Goal: Task Accomplishment & Management: Manage account settings

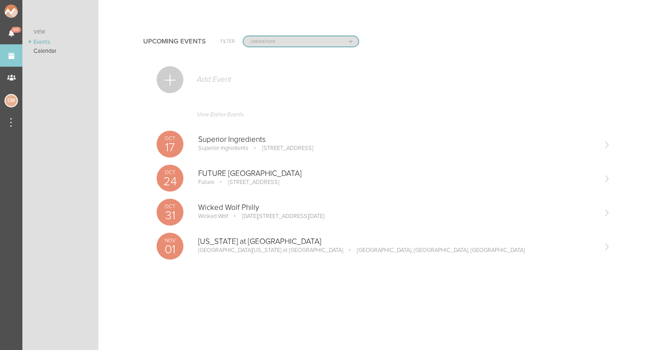
select select "1884"
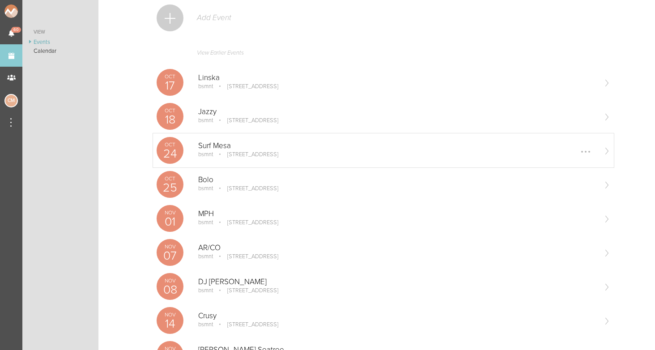
scroll to position [68, 0]
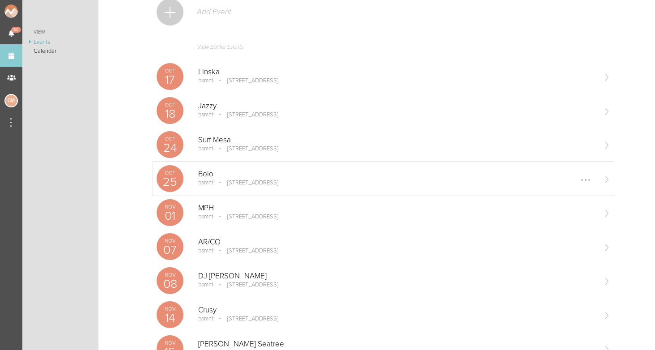
click at [224, 180] on p "[STREET_ADDRESS]" at bounding box center [246, 182] width 63 height 7
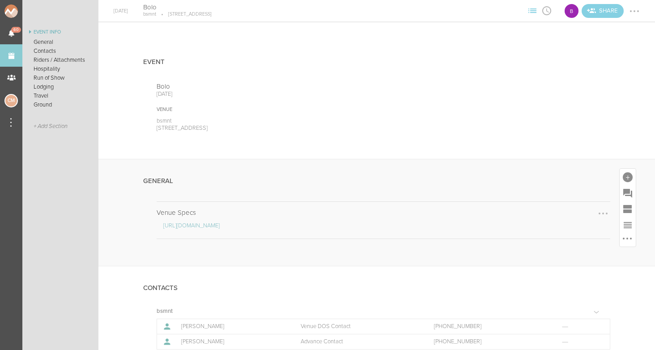
scroll to position [110, 0]
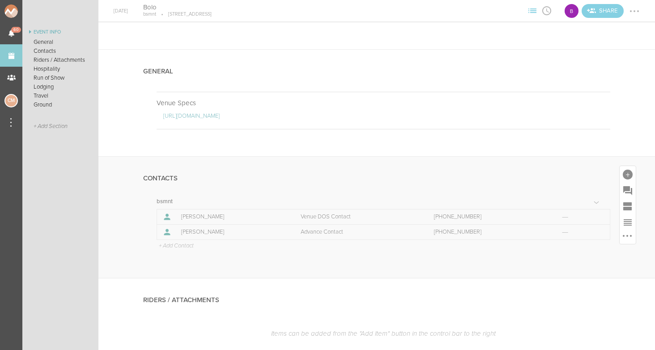
click at [185, 247] on p "+ Add Contact" at bounding box center [176, 245] width 36 height 7
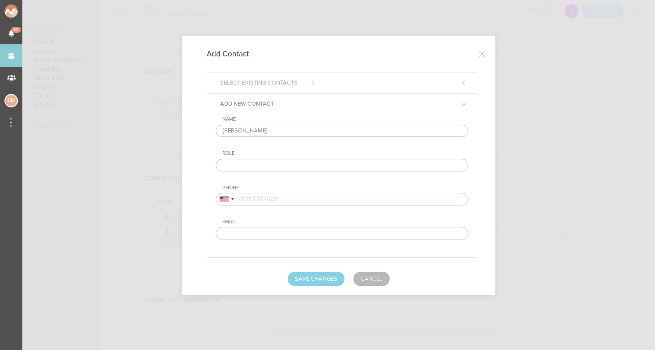
type input "Edgar Avalos"
click at [267, 164] on input "text" at bounding box center [342, 165] width 253 height 13
type input "Artist"
click at [270, 197] on input "tel" at bounding box center [342, 199] width 253 height 13
type input "7072940322"
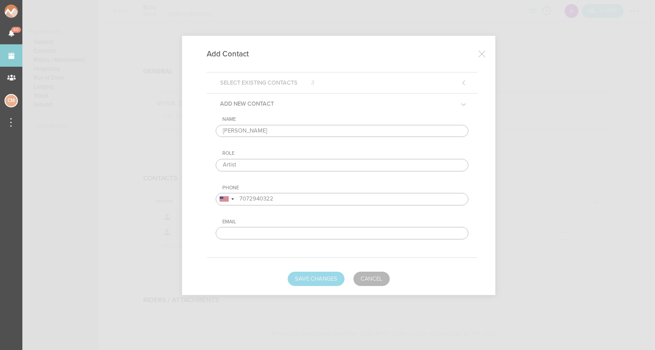
click at [313, 285] on button "Save Changes" at bounding box center [315, 278] width 57 height 14
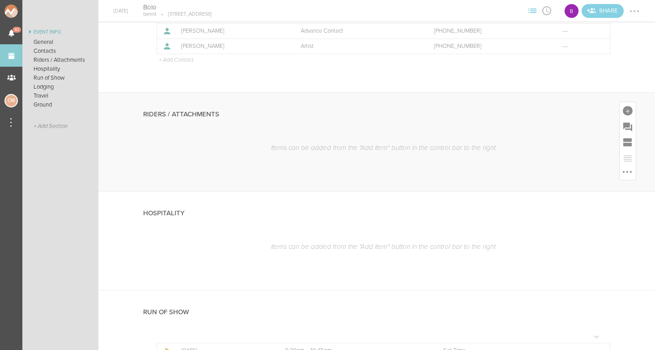
scroll to position [328, 0]
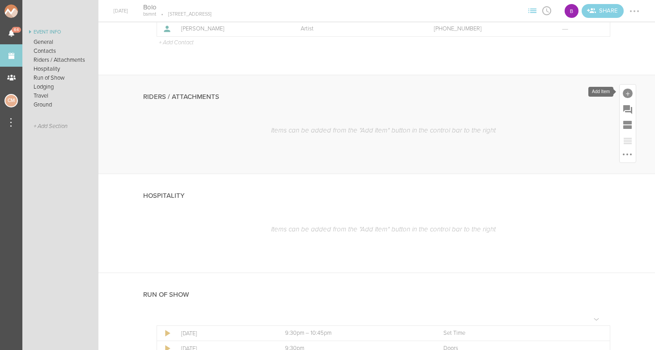
click at [625, 93] on div at bounding box center [627, 94] width 10 height 10
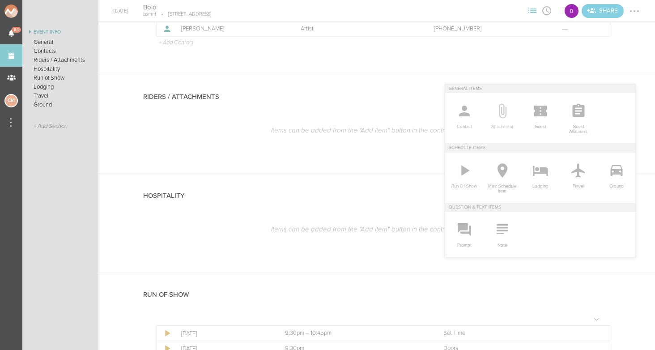
click at [507, 117] on icon at bounding box center [502, 111] width 18 height 18
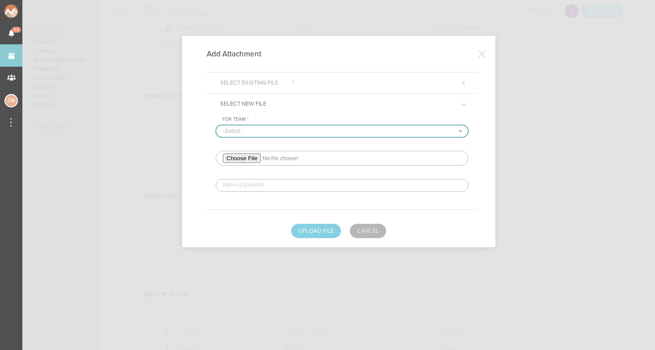
select select "1884"
click at [247, 159] on input "file" at bounding box center [342, 158] width 253 height 15
type input "C:\fakepath\BOLO 2025 TECH RIDER.pdf"
click at [291, 187] on input "text" at bounding box center [342, 185] width 253 height 13
type input "REDLINED TECH RIDER"
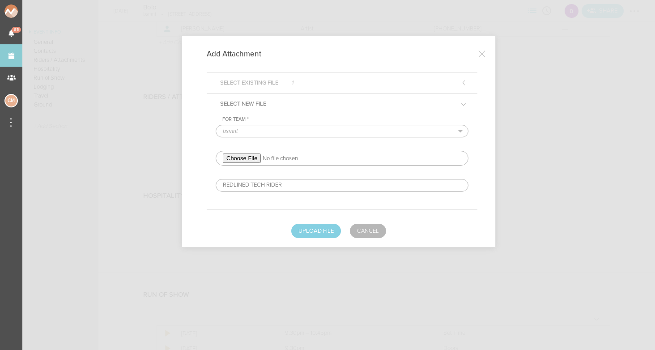
click at [319, 238] on div "Add Attachment Select Existing File 1 Select New File For Team * -Select- bsmnt…" at bounding box center [338, 141] width 313 height 211
click at [318, 229] on button "Upload File" at bounding box center [316, 231] width 50 height 14
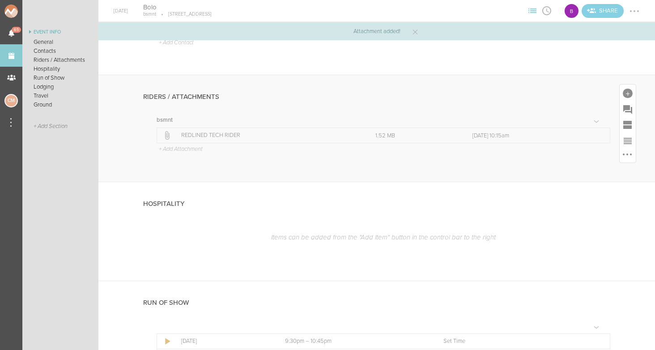
click at [186, 150] on p "+ Add Attachment" at bounding box center [180, 149] width 45 height 7
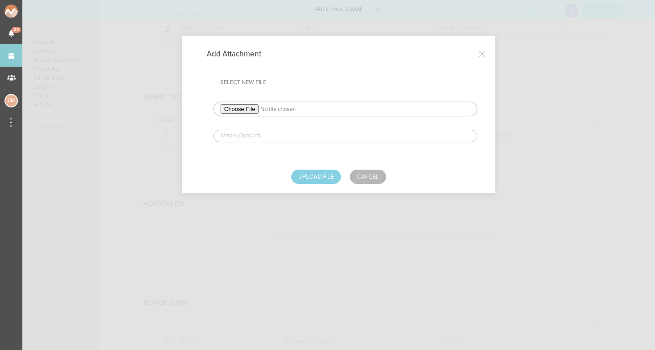
click at [251, 109] on input "file" at bounding box center [345, 108] width 264 height 15
type input "C:\fakepath\BOLO 2025 HOSPITALITY RIDER.pdf"
click at [274, 141] on input "text" at bounding box center [345, 136] width 264 height 13
type input "REDLINED HOSPITALITY RIDER"
click at [319, 178] on button "Upload File" at bounding box center [316, 176] width 50 height 14
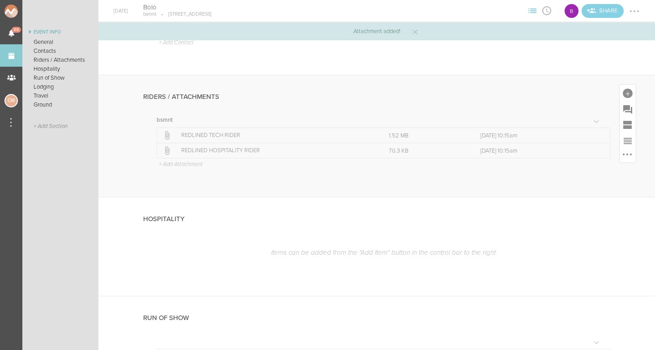
scroll to position [387, 0]
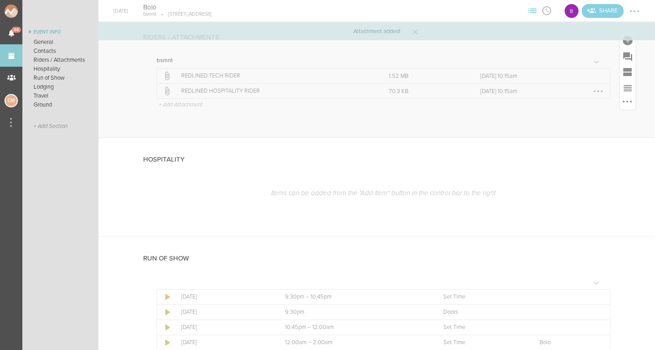
click at [218, 92] on p "REDLINED HOSPITALITY RIDER" at bounding box center [275, 91] width 188 height 7
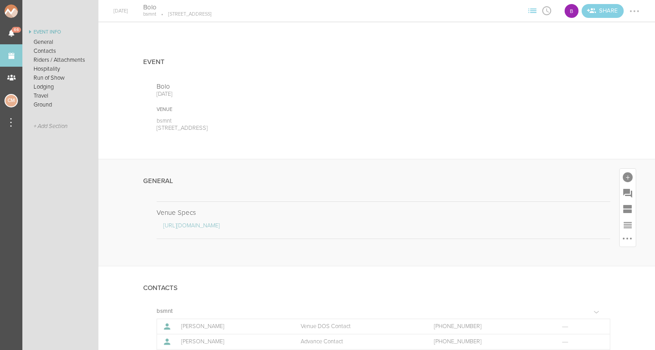
scroll to position [0, 0]
click at [625, 179] on div at bounding box center [627, 177] width 10 height 10
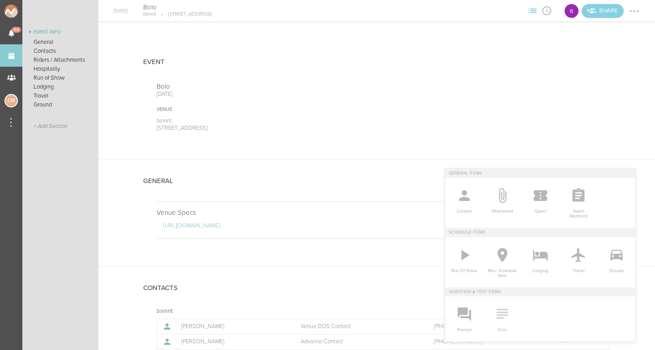
click at [502, 317] on icon at bounding box center [501, 314] width 11 height 10
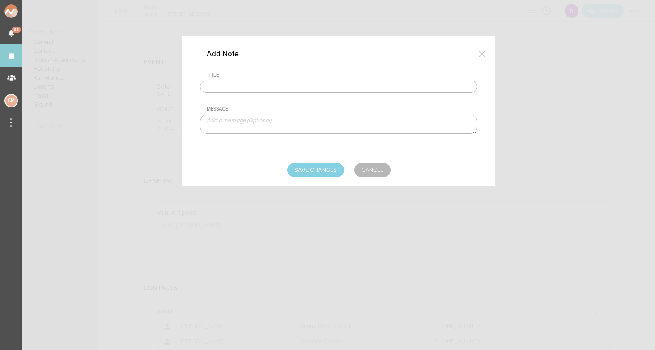
click at [291, 94] on div "Title Message" at bounding box center [338, 110] width 277 height 77
click at [291, 87] on input "text" at bounding box center [338, 86] width 277 height 13
type input "Travel Party"
click at [281, 124] on textarea at bounding box center [338, 123] width 277 height 19
type textarea "Edgar - Artist"
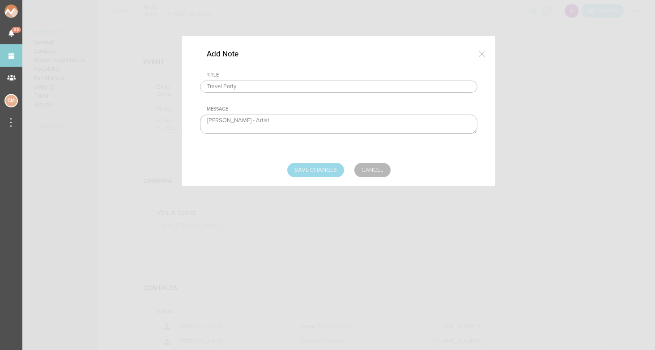
click at [320, 168] on input "Save Changes" at bounding box center [315, 170] width 57 height 14
type input "Saving..."
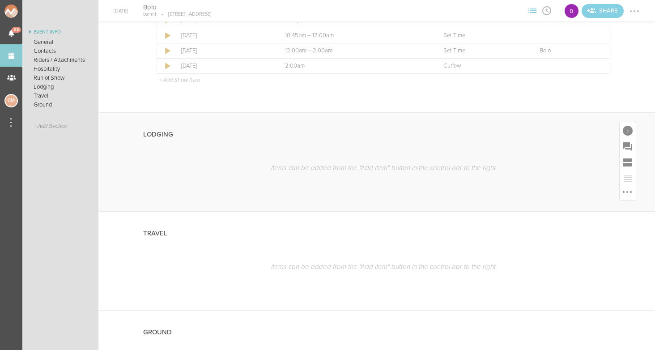
scroll to position [717, 0]
click at [630, 130] on div at bounding box center [627, 130] width 10 height 10
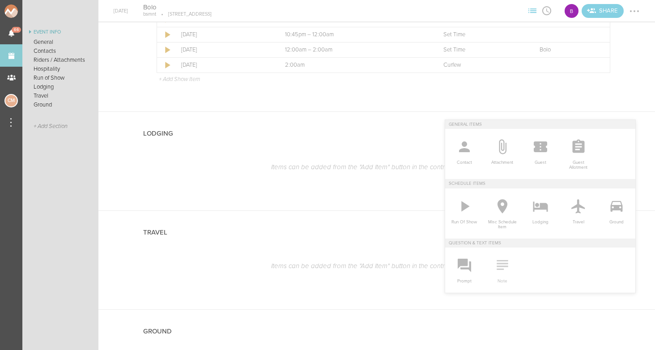
click at [503, 259] on icon at bounding box center [502, 265] width 18 height 18
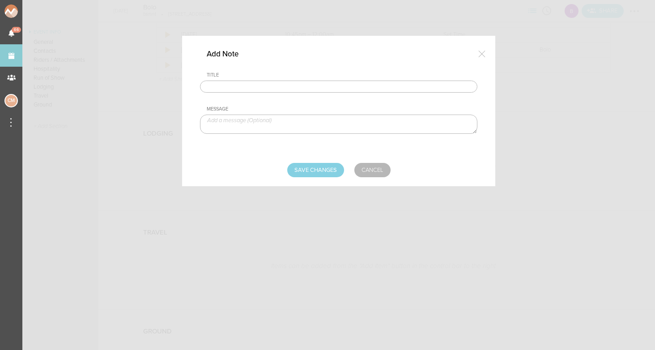
click at [286, 93] on div "Title Message" at bounding box center [338, 110] width 277 height 77
click at [283, 89] on input "text" at bounding box center [338, 86] width 277 height 13
type input "Lodging / Ground"
click at [263, 124] on textarea at bounding box center [338, 123] width 277 height 19
paste textarea "buyout to be sent with final payment"
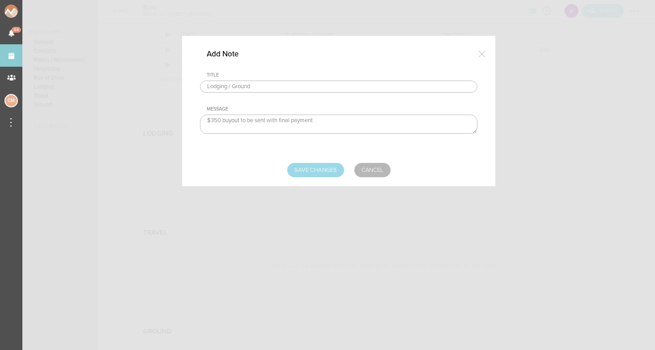
type textarea "$350 buyout to be sent with final payment"
click at [319, 169] on input "Save Changes" at bounding box center [315, 170] width 57 height 14
type input "Saving..."
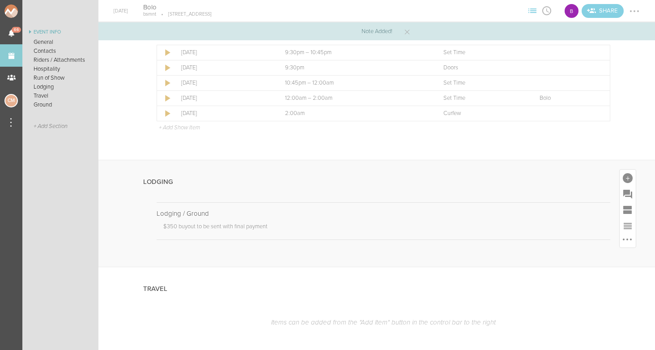
scroll to position [594, 0]
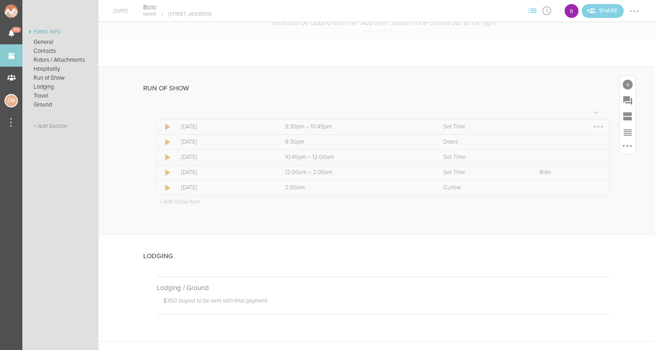
click at [595, 123] on div at bounding box center [598, 126] width 14 height 14
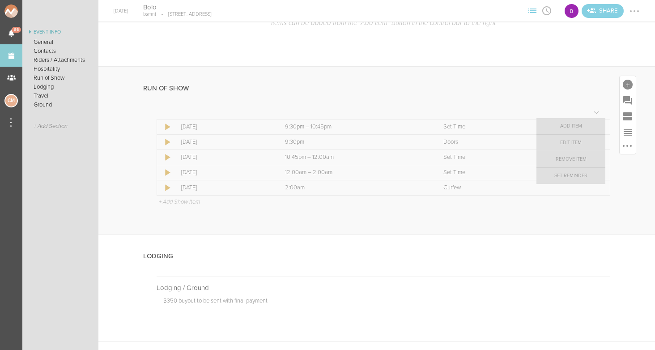
click at [582, 157] on link "Remove Item" at bounding box center [570, 159] width 69 height 16
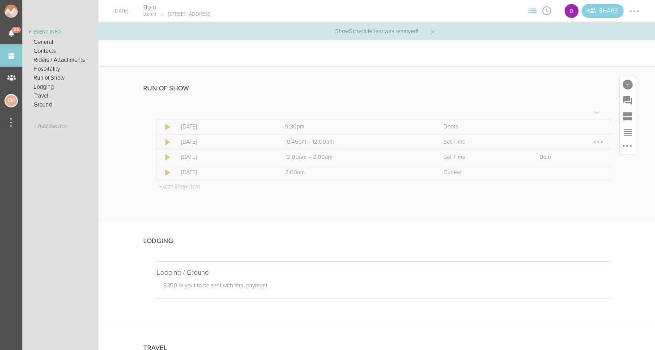
click at [596, 139] on div at bounding box center [598, 142] width 14 height 14
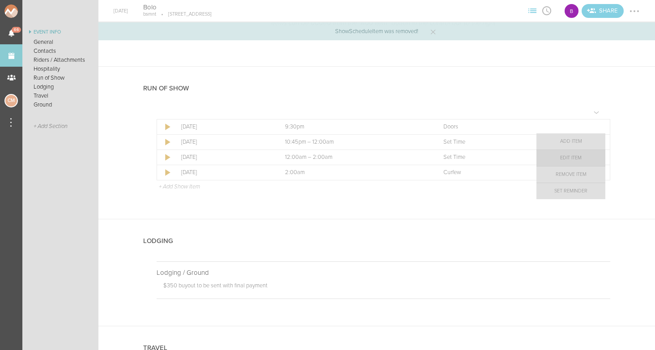
click at [574, 159] on link "Edit Item" at bounding box center [570, 158] width 69 height 16
select select "Set Time"
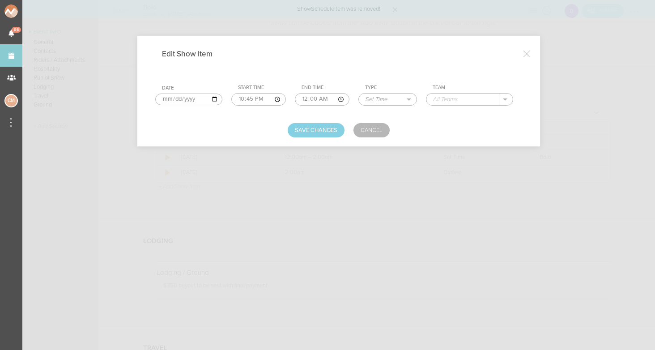
click at [234, 97] on input "22:45" at bounding box center [258, 99] width 55 height 13
click at [242, 98] on input "21:45" at bounding box center [259, 99] width 56 height 13
click at [253, 98] on input "21:30" at bounding box center [259, 99] width 56 height 13
type input "21:30"
click at [296, 99] on input "00:00" at bounding box center [323, 99] width 54 height 13
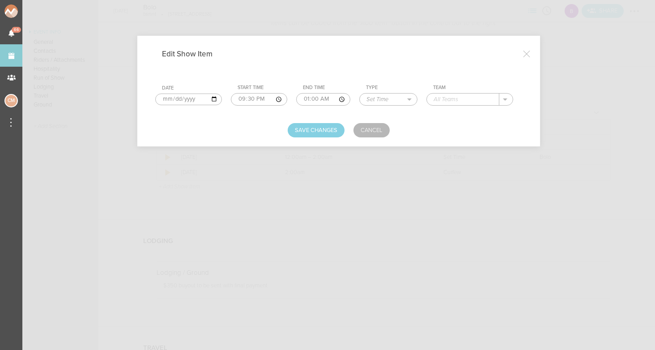
type input "00:00"
click at [301, 99] on input "00:00" at bounding box center [323, 99] width 54 height 13
click at [310, 97] on input "00:00" at bounding box center [323, 99] width 54 height 13
click at [433, 96] on input "text" at bounding box center [463, 99] width 72 height 12
type input "ALEXANDR. b2b MOB"
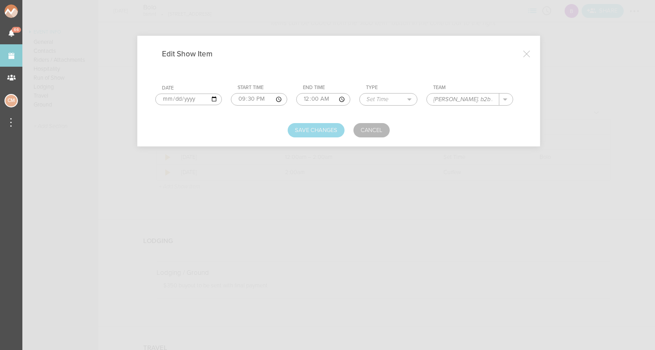
click at [324, 126] on button "Save Changes" at bounding box center [315, 130] width 57 height 14
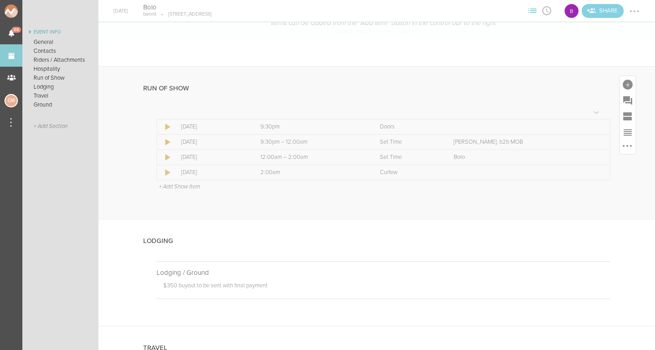
click at [187, 184] on p "+ Add Show Item" at bounding box center [179, 186] width 41 height 7
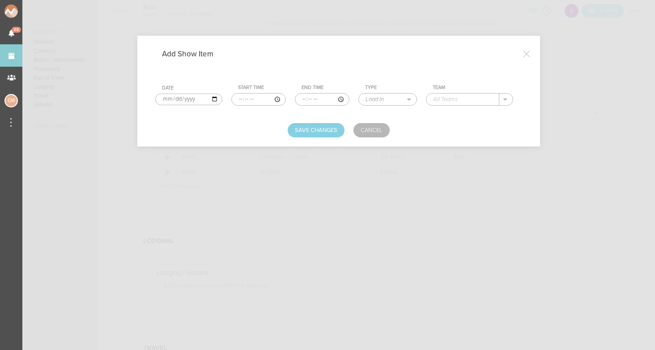
click at [235, 98] on input "time" at bounding box center [258, 99] width 55 height 13
click at [245, 100] on input "time" at bounding box center [258, 99] width 55 height 13
click at [253, 99] on input "time" at bounding box center [258, 99] width 55 height 13
type input "21:00"
click at [296, 100] on input "time" at bounding box center [323, 99] width 54 height 13
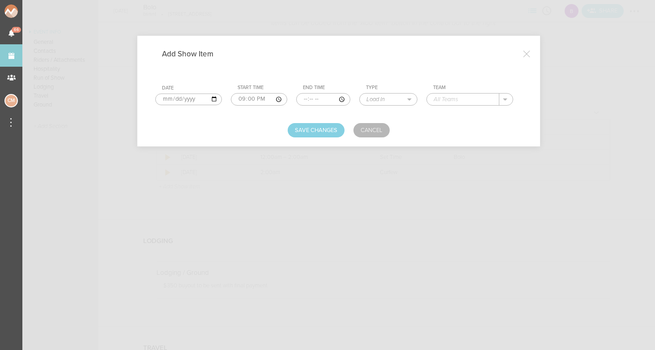
click at [302, 98] on input "time" at bounding box center [323, 99] width 54 height 13
click at [311, 97] on input "time" at bounding box center [323, 99] width 54 height 13
type input "21:30"
select select "Soundcheck"
click at [452, 93] on input "text" at bounding box center [463, 99] width 72 height 12
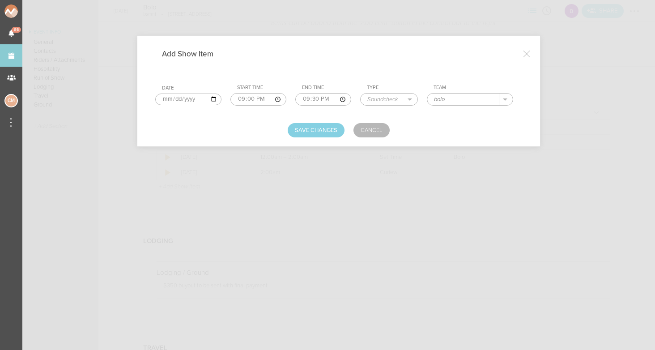
click at [430, 97] on input "bolo" at bounding box center [463, 99] width 72 height 12
type input "Bolo"
click at [325, 127] on button "Save Changes" at bounding box center [315, 130] width 57 height 14
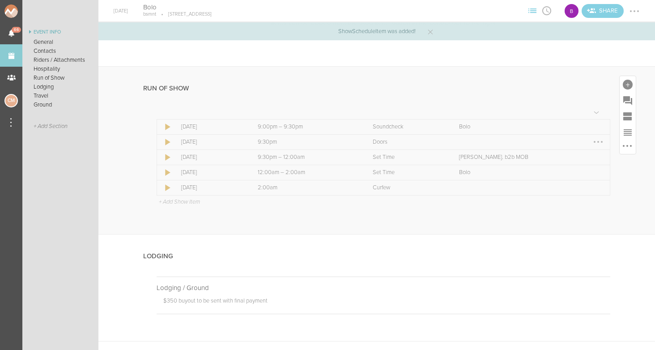
click at [596, 138] on div at bounding box center [598, 142] width 14 height 14
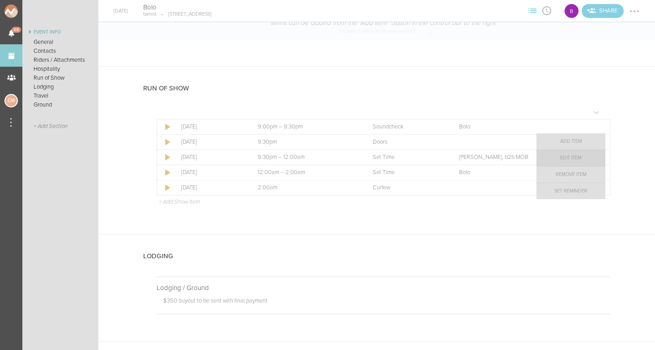
click at [581, 156] on link "Edit Item" at bounding box center [570, 158] width 69 height 16
select select "Doors"
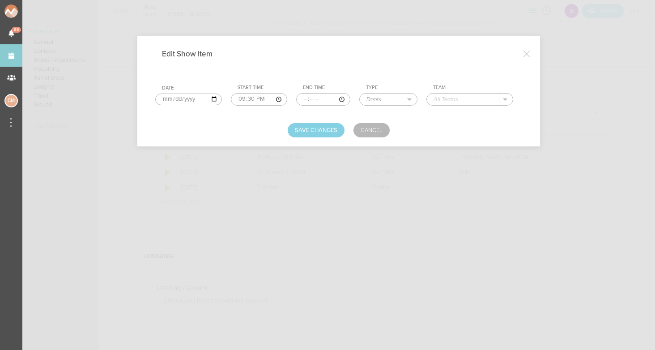
click at [442, 97] on input "text" at bounding box center [463, 99] width 72 height 12
click at [442, 113] on p "bsmnt" at bounding box center [450, 112] width 17 height 7
type input "bsmnt"
click at [322, 133] on button "Save Changes" at bounding box center [315, 130] width 57 height 14
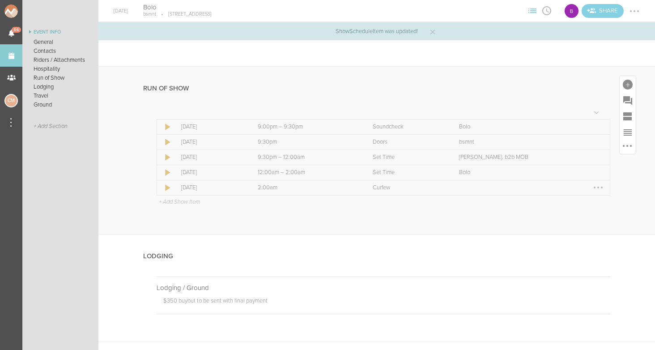
click at [597, 186] on div at bounding box center [598, 187] width 2 height 2
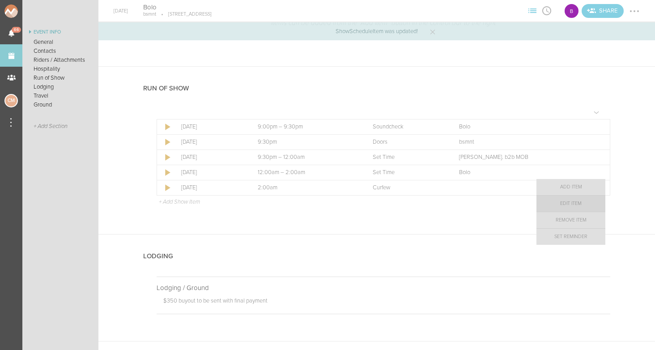
click at [569, 204] on link "Edit Item" at bounding box center [570, 203] width 69 height 16
select select "Curfew"
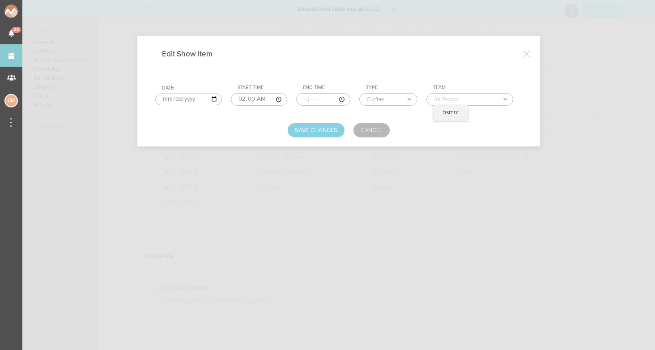
click at [436, 95] on input "text" at bounding box center [463, 99] width 72 height 12
type input "bsmnt"
click at [315, 130] on button "Save Changes" at bounding box center [315, 130] width 57 height 14
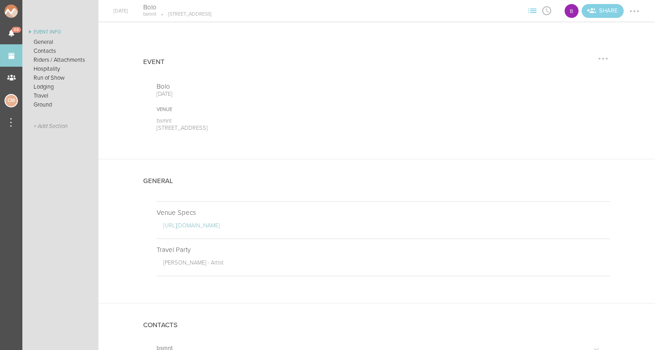
scroll to position [0, 0]
click at [637, 13] on div at bounding box center [634, 11] width 14 height 14
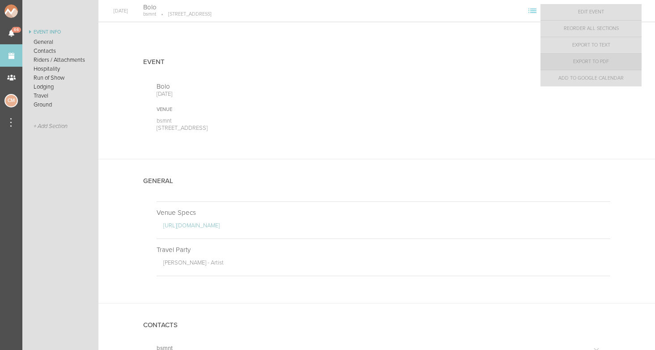
click at [601, 60] on link "Export to PDF" at bounding box center [590, 62] width 101 height 16
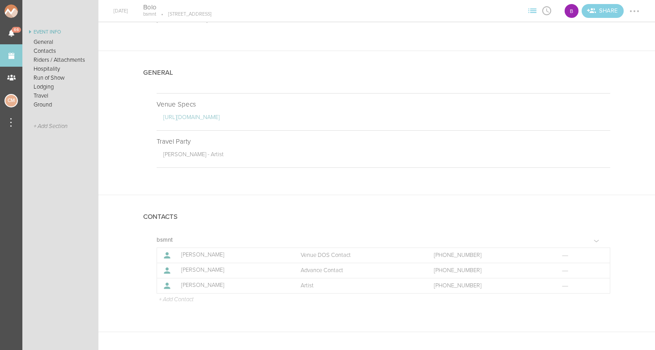
scroll to position [62, 0]
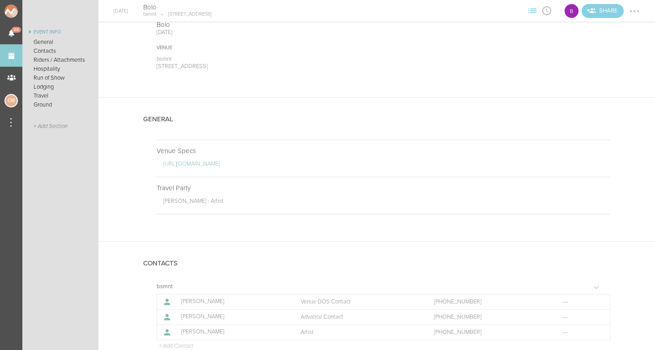
click at [635, 11] on div at bounding box center [634, 11] width 14 height 14
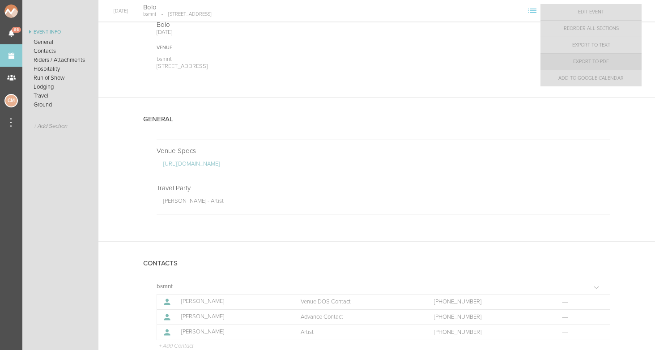
click at [609, 63] on link "Export to PDF" at bounding box center [590, 62] width 101 height 16
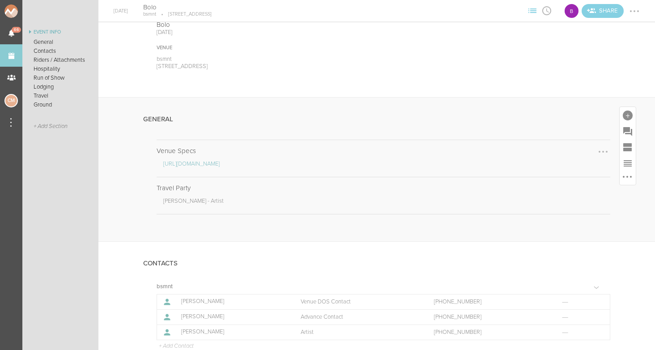
scroll to position [82, 0]
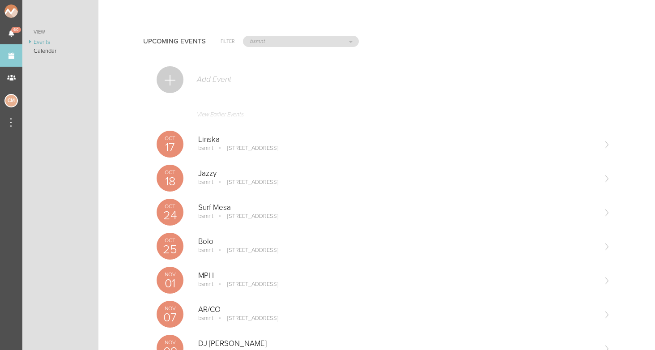
click at [225, 114] on link "View Earlier Events" at bounding box center [382, 116] width 453 height 21
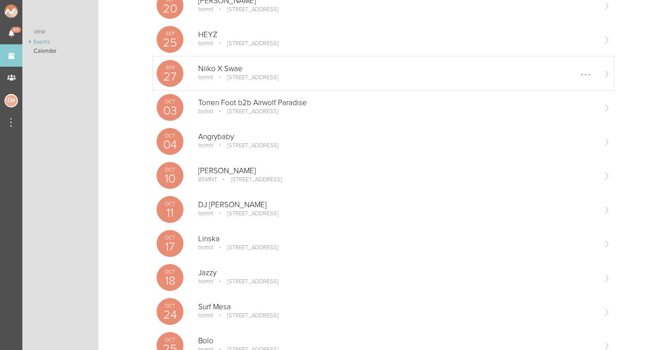
scroll to position [932, 0]
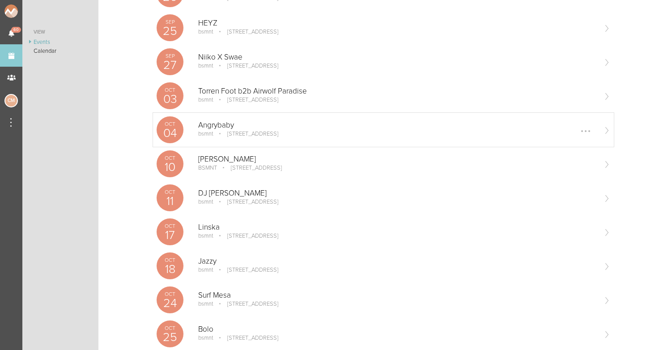
click at [233, 134] on p "100 Stuart St Boston, MA" at bounding box center [246, 133] width 63 height 7
click at [222, 166] on p "[STREET_ADDRESS]" at bounding box center [249, 167] width 63 height 7
click at [231, 198] on p "100 Stuart St Boston, MA" at bounding box center [246, 201] width 63 height 7
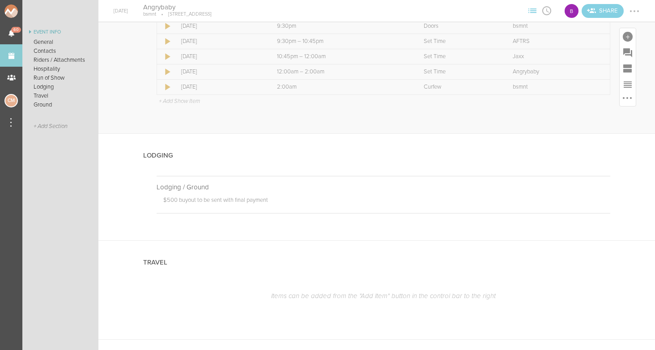
scroll to position [694, 0]
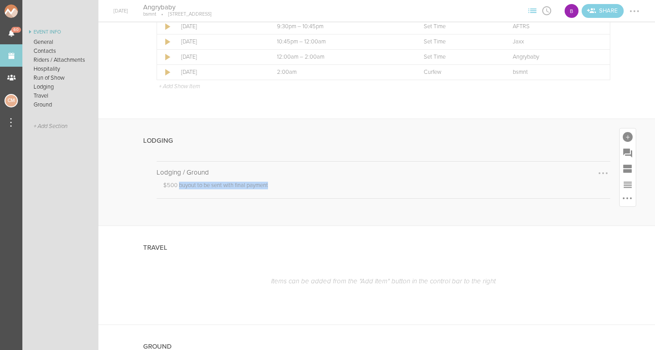
drag, startPoint x: 178, startPoint y: 183, endPoint x: 289, endPoint y: 184, distance: 110.4
click at [289, 184] on p "$500 buyout to be sent with final payment" at bounding box center [386, 187] width 447 height 10
copy p "buyout to be sent with final payment"
click at [289, 184] on p "$500 buyout to be sent with final payment" at bounding box center [386, 187] width 447 height 10
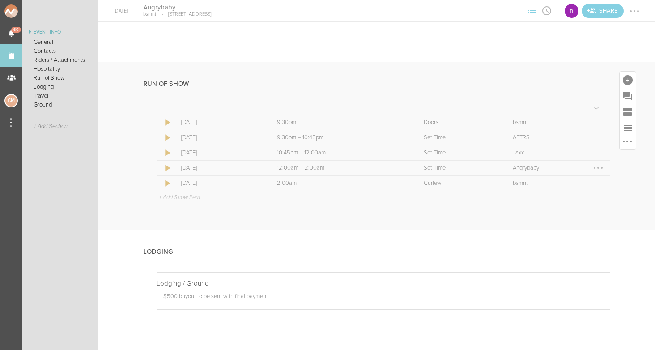
scroll to position [568, 0]
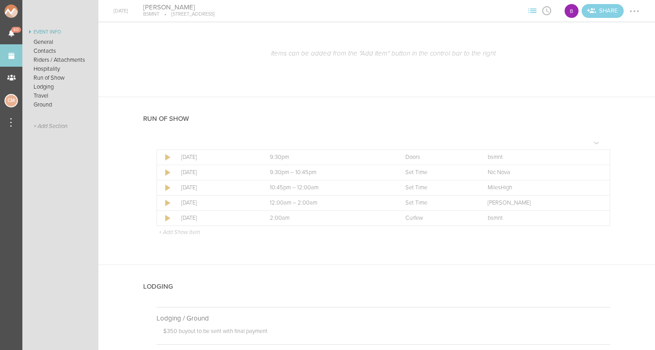
scroll to position [549, 0]
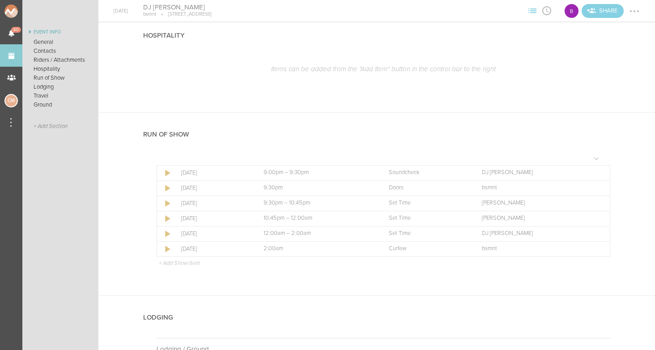
scroll to position [630, 0]
